Goal: Task Accomplishment & Management: Use online tool/utility

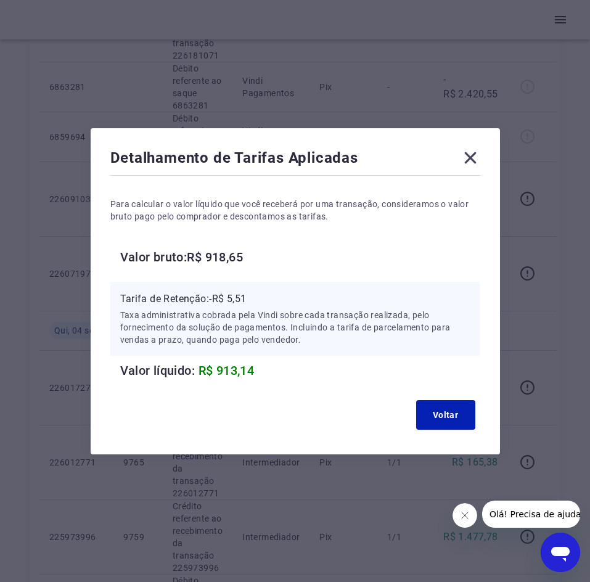
click at [471, 161] on icon at bounding box center [470, 158] width 12 height 12
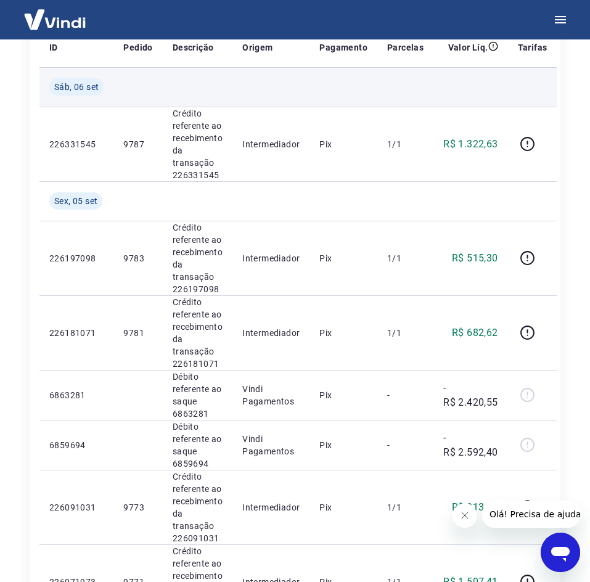
scroll to position [62, 0]
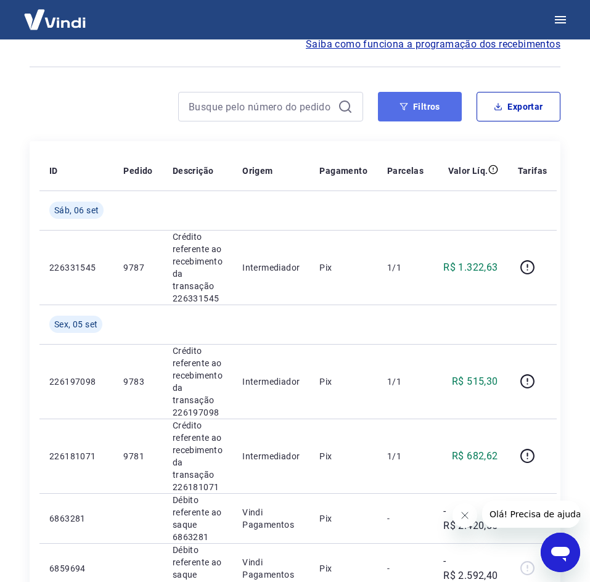
click at [436, 110] on button "Filtros" at bounding box center [420, 107] width 84 height 30
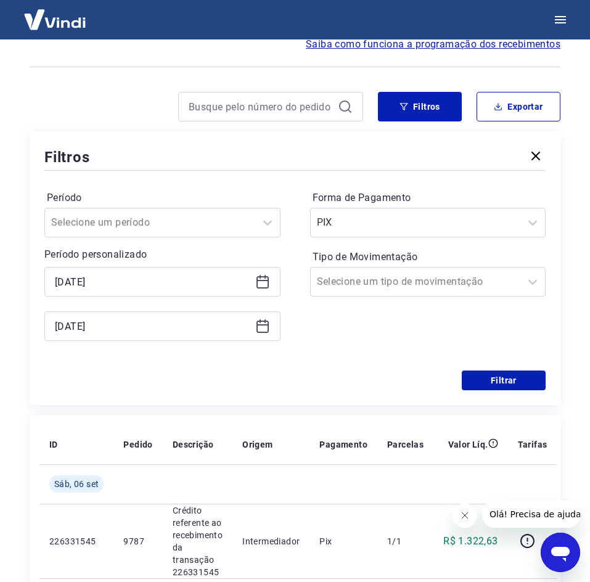
click at [268, 280] on icon at bounding box center [262, 282] width 12 height 12
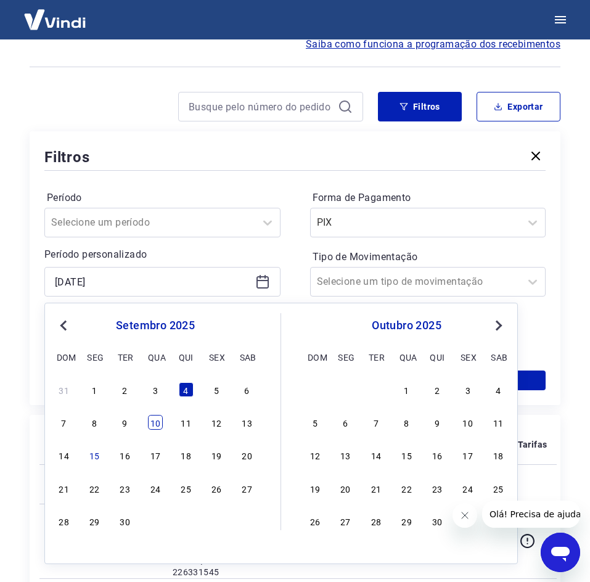
click at [158, 426] on div "10" at bounding box center [155, 422] width 15 height 15
type input "[DATE]"
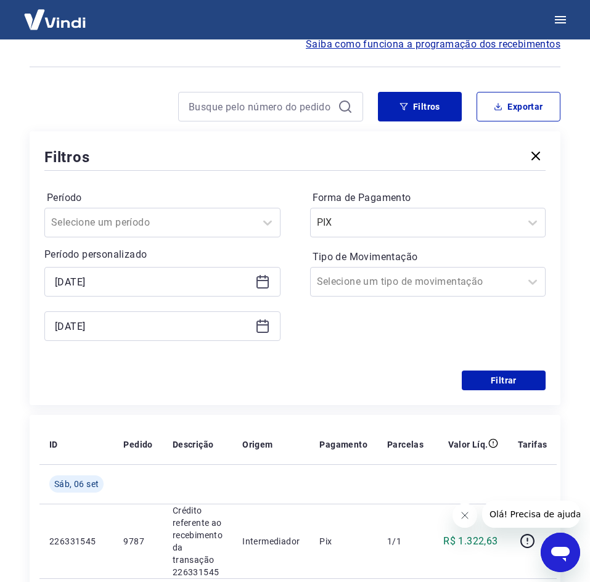
click at [264, 325] on icon at bounding box center [262, 324] width 12 height 1
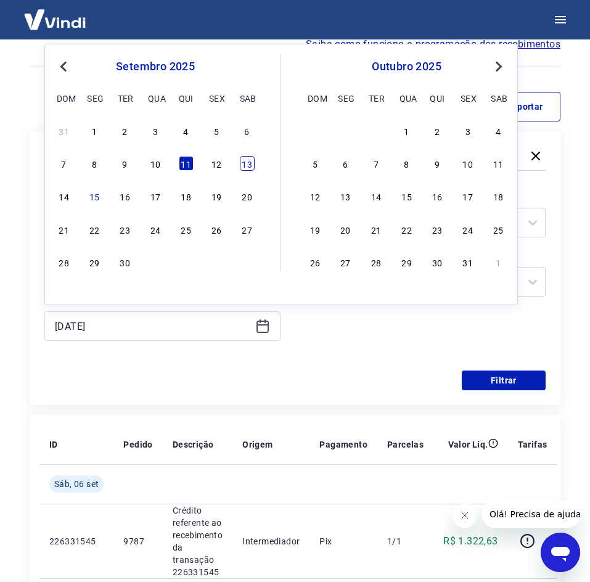
click at [248, 165] on div "13" at bounding box center [247, 163] width 15 height 15
type input "[DATE]"
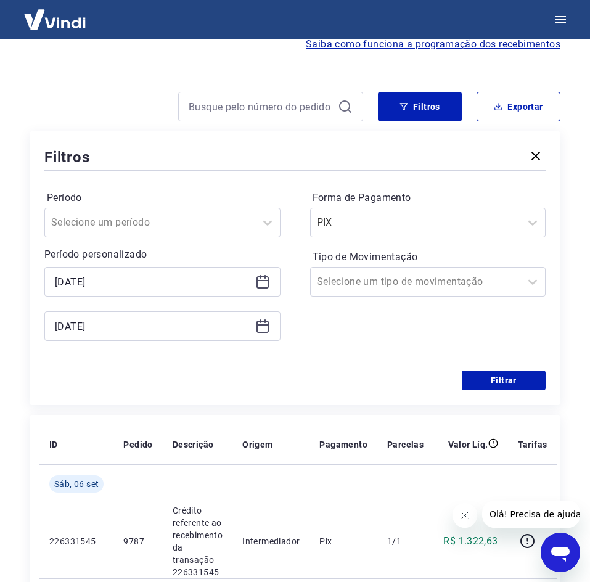
click at [260, 287] on icon at bounding box center [262, 282] width 12 height 12
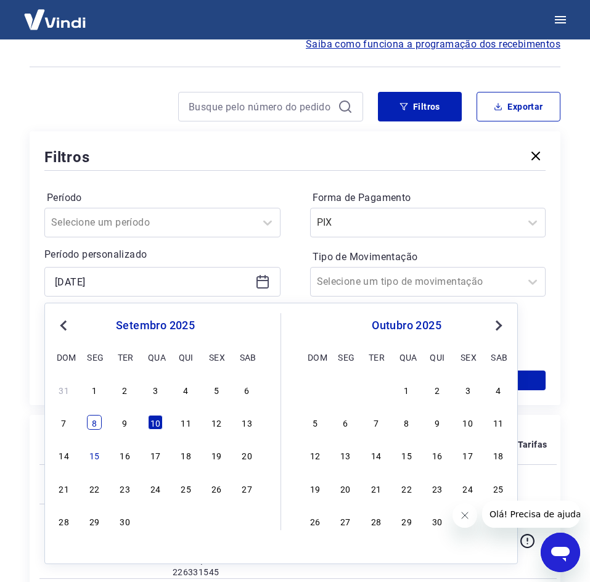
click at [94, 420] on div "8" at bounding box center [94, 422] width 15 height 15
type input "[DATE]"
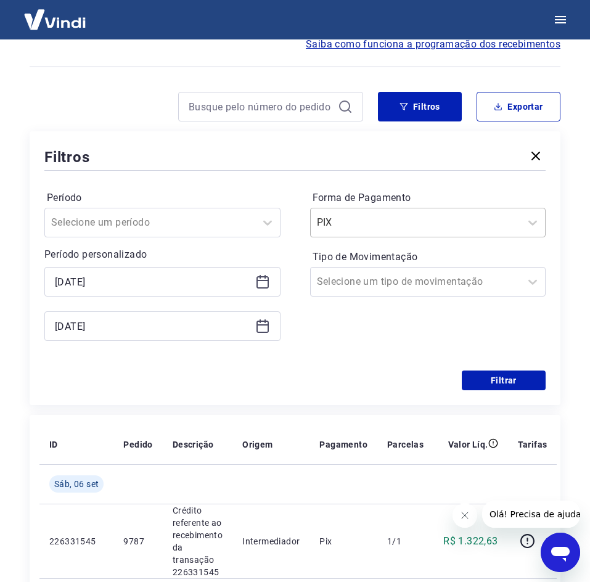
click at [458, 226] on div at bounding box center [416, 222] width 198 height 17
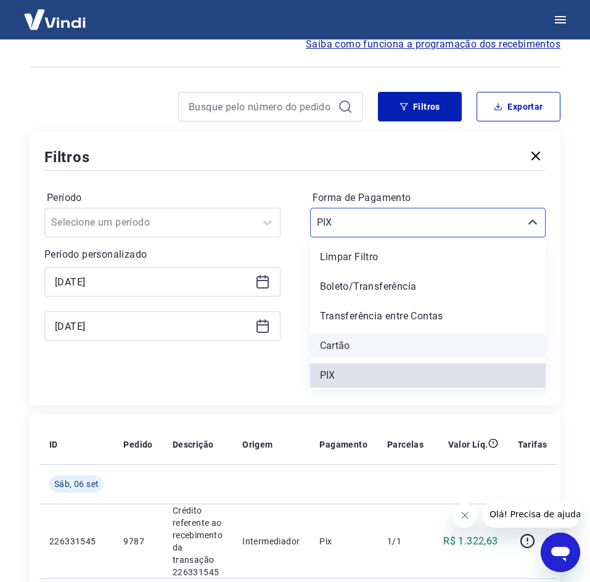
click at [358, 346] on div "Cartão" at bounding box center [428, 345] width 236 height 25
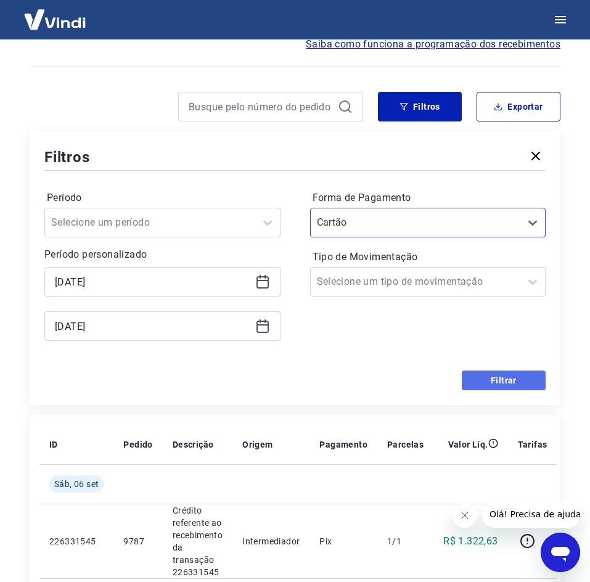
click at [534, 378] on button "Filtrar" at bounding box center [504, 380] width 84 height 20
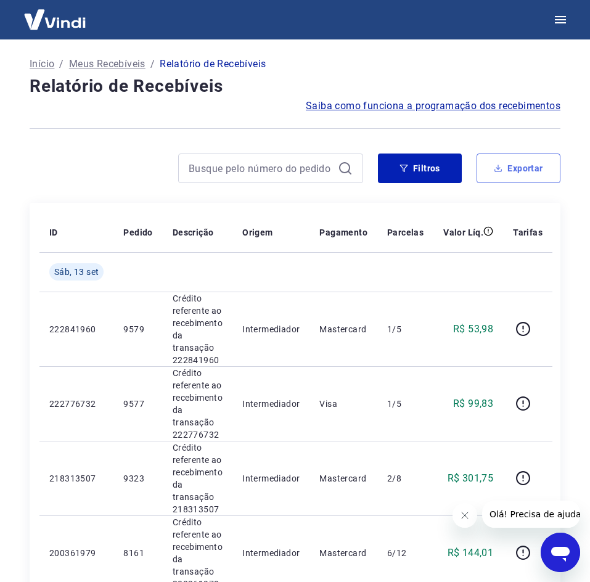
click at [524, 162] on button "Exportar" at bounding box center [518, 168] width 84 height 30
type input "[DATE]"
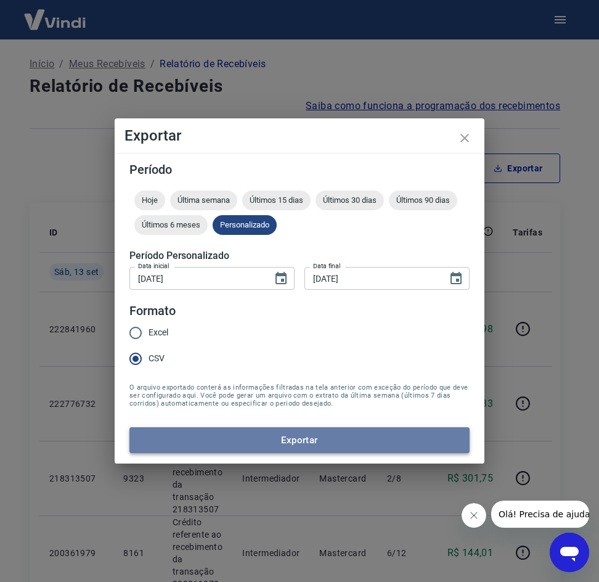
click at [332, 433] on button "Exportar" at bounding box center [299, 440] width 340 height 26
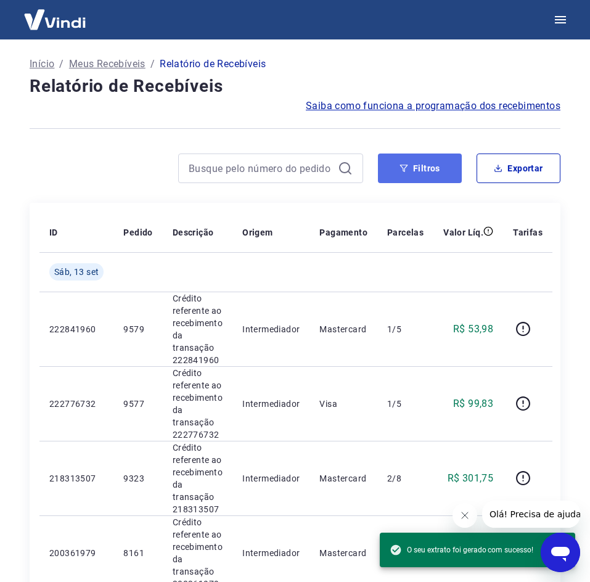
click at [437, 175] on button "Filtros" at bounding box center [420, 168] width 84 height 30
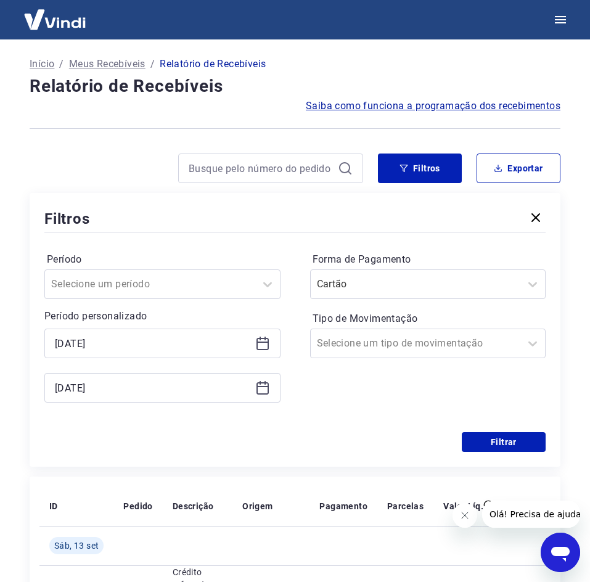
click at [269, 344] on icon at bounding box center [262, 343] width 15 height 15
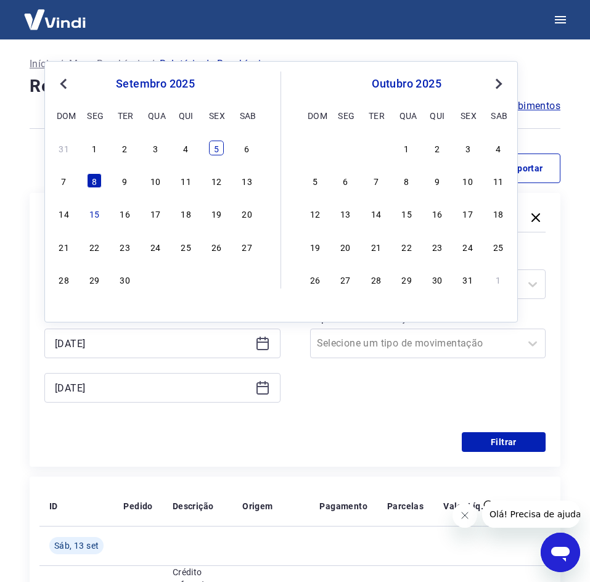
click at [211, 152] on div "5" at bounding box center [216, 148] width 15 height 15
type input "[DATE]"
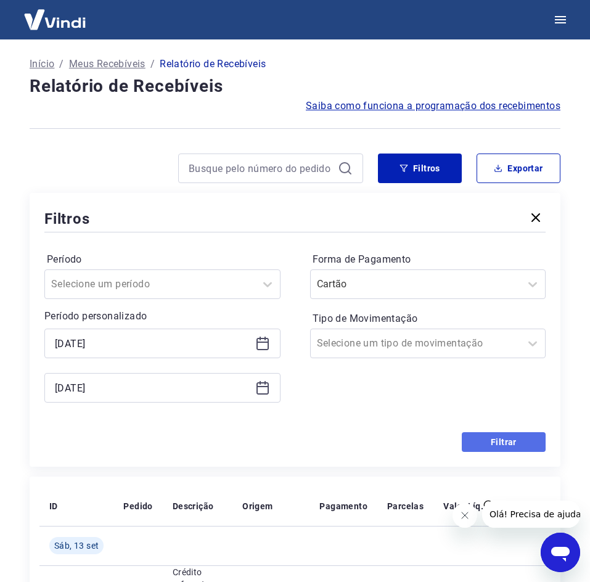
click at [515, 447] on button "Filtrar" at bounding box center [504, 442] width 84 height 20
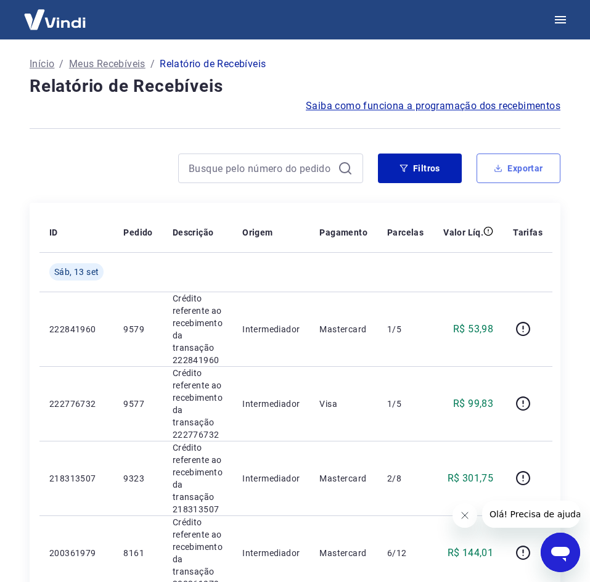
click at [520, 174] on button "Exportar" at bounding box center [518, 168] width 84 height 30
type input "[DATE]"
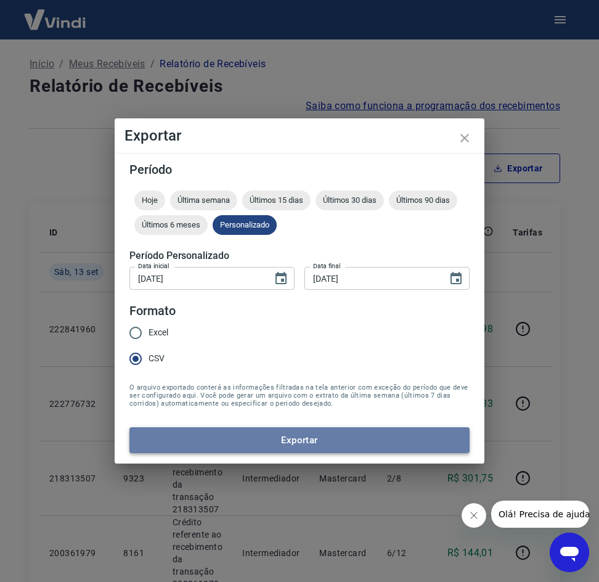
click at [270, 442] on button "Exportar" at bounding box center [299, 440] width 340 height 26
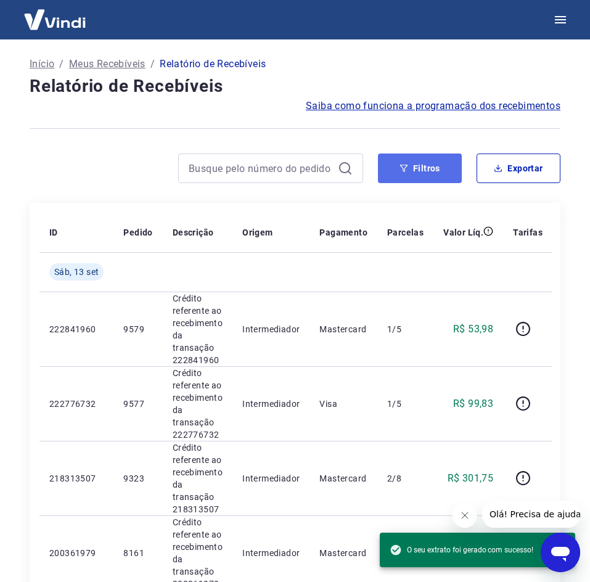
click at [415, 157] on button "Filtros" at bounding box center [420, 168] width 84 height 30
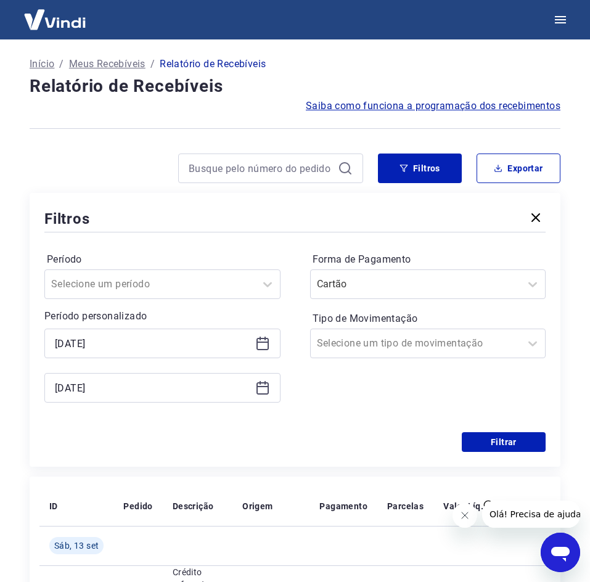
click at [267, 341] on icon at bounding box center [262, 343] width 15 height 15
click at [511, 439] on button "Filtrar" at bounding box center [504, 442] width 84 height 20
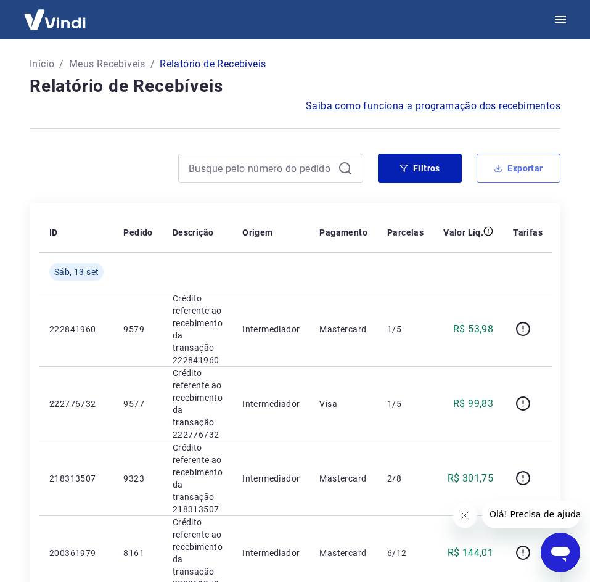
click at [494, 165] on icon "button" at bounding box center [498, 168] width 9 height 9
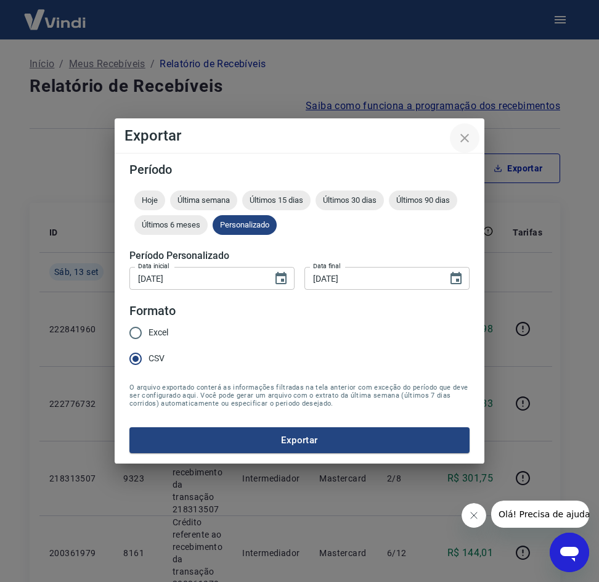
click at [459, 134] on icon "close" at bounding box center [464, 138] width 15 height 15
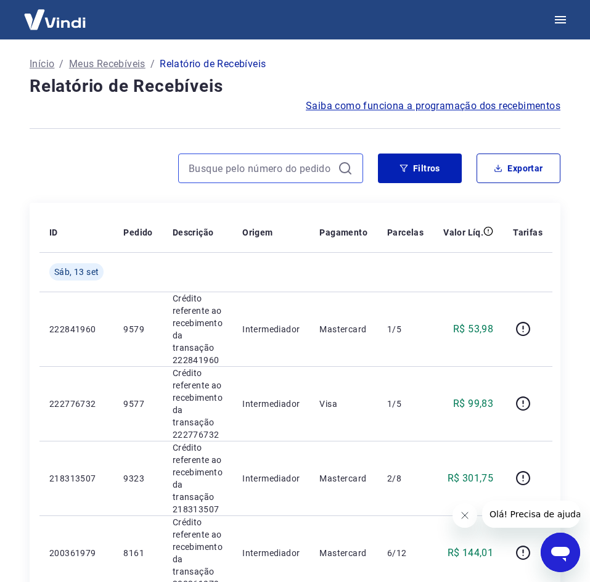
click at [267, 168] on input at bounding box center [261, 168] width 144 height 18
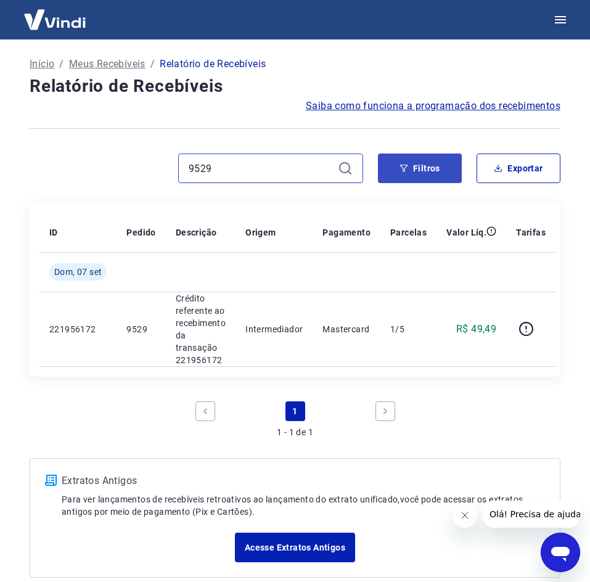
type input "9529"
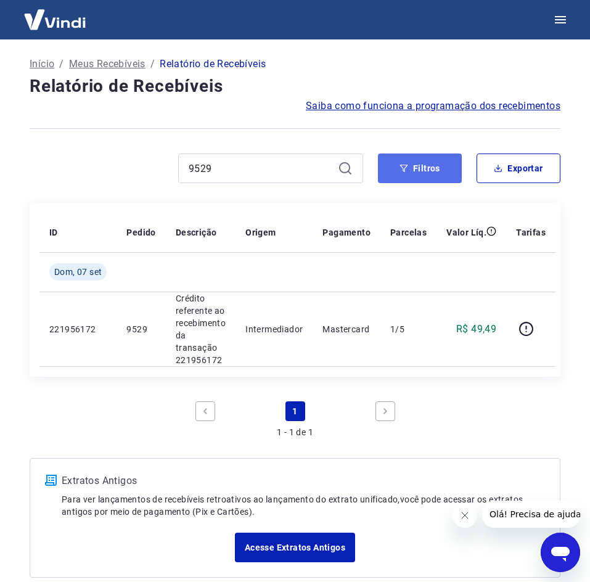
click at [419, 173] on button "Filtros" at bounding box center [420, 168] width 84 height 30
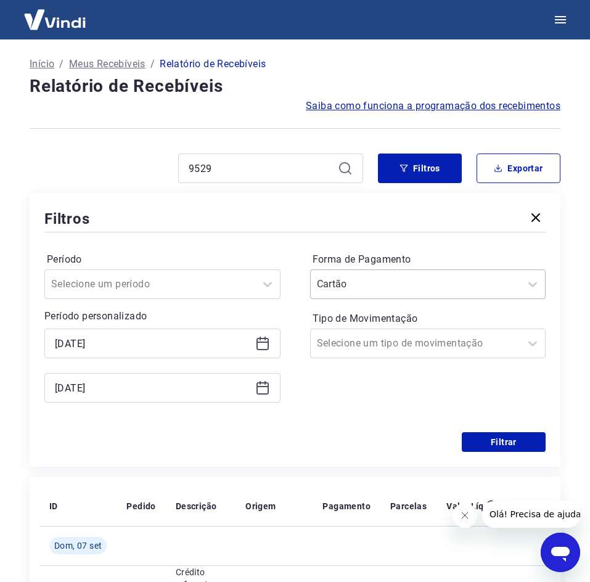
click at [392, 291] on input "Forma de Pagamento" at bounding box center [379, 284] width 124 height 15
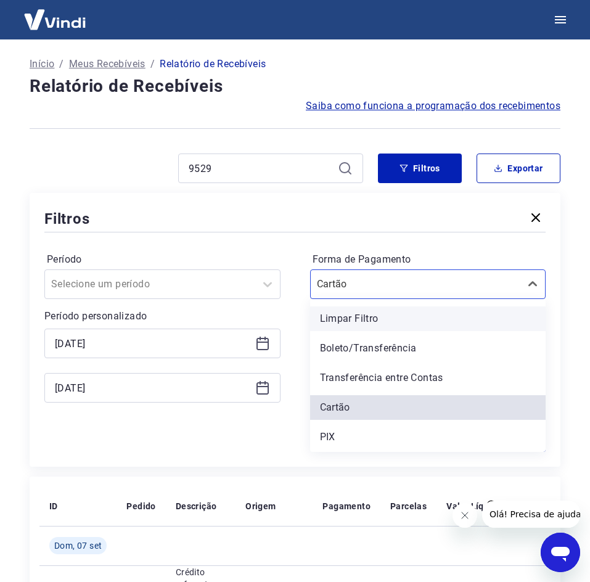
click at [365, 323] on div "Limpar Filtro" at bounding box center [428, 318] width 236 height 25
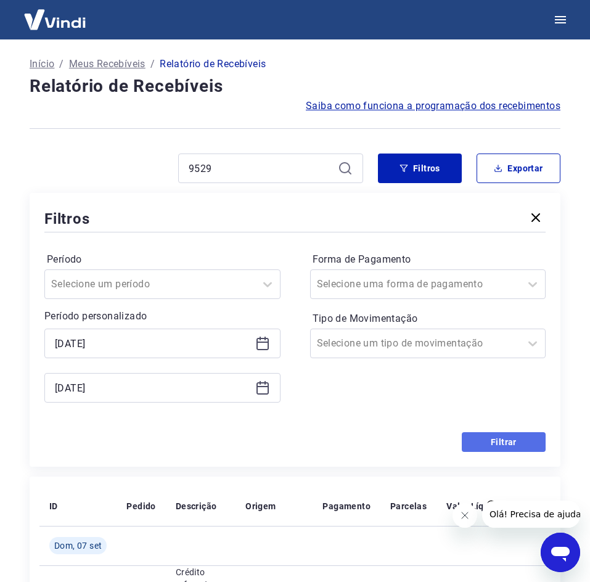
click at [495, 446] on button "Filtrar" at bounding box center [504, 442] width 84 height 20
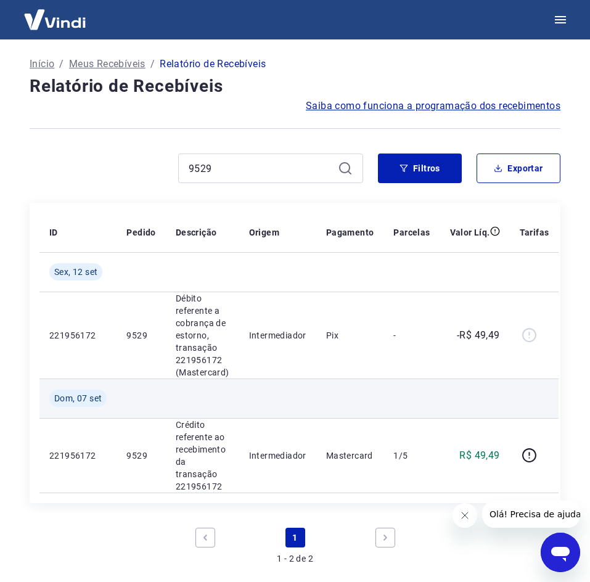
scroll to position [123, 0]
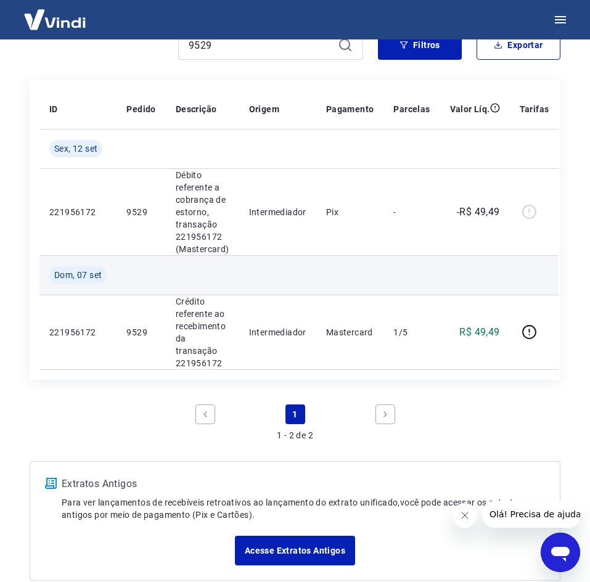
click at [419, 279] on td at bounding box center [411, 274] width 56 height 39
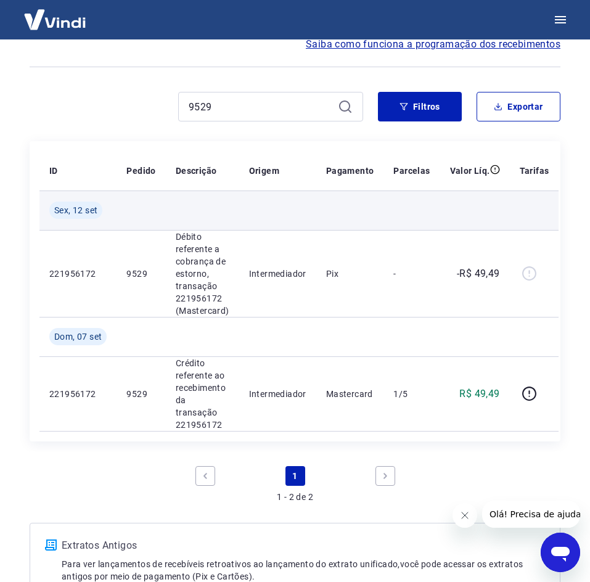
scroll to position [0, 0]
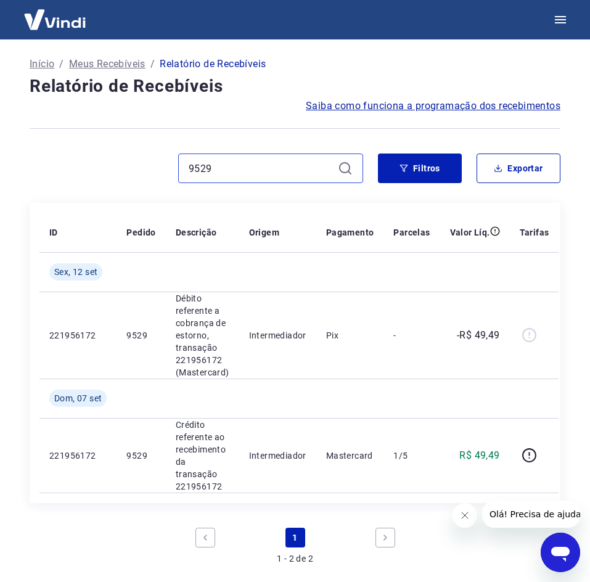
click at [283, 170] on input "9529" at bounding box center [261, 168] width 144 height 18
